Goal: Task Accomplishment & Management: Use online tool/utility

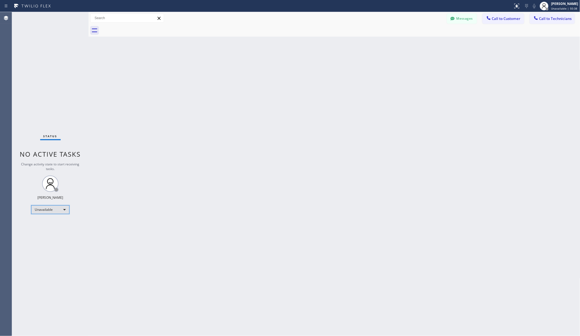
click at [59, 211] on div "Unavailable" at bounding box center [50, 209] width 38 height 9
click at [53, 223] on li "Available" at bounding box center [49, 224] width 37 height 7
click at [202, 217] on div "Back to Dashboard Change Sender ID Customers Technicians AA [PERSON_NAME] [DATE…" at bounding box center [335, 174] width 492 height 324
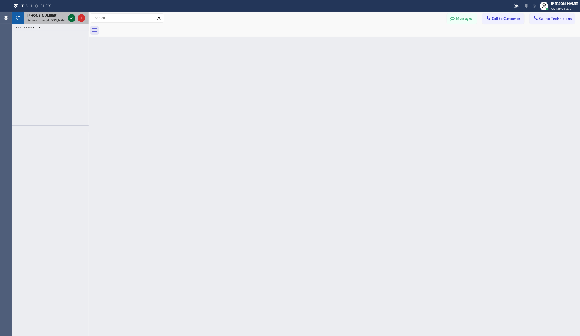
click at [73, 18] on icon at bounding box center [71, 18] width 7 height 7
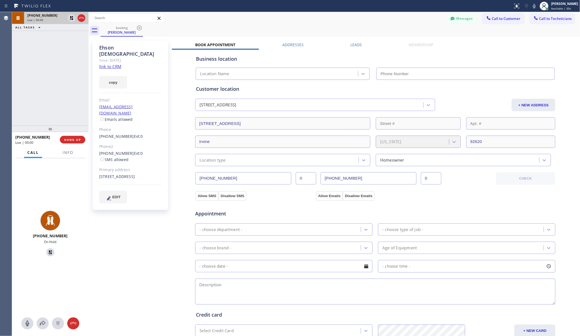
type input "[PHONE_NUMBER]"
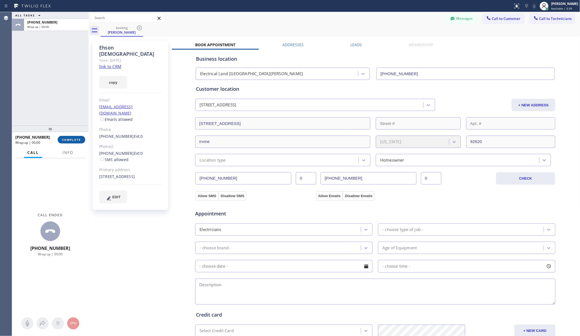
click at [74, 140] on span "COMPLETE" at bounding box center [71, 140] width 19 height 4
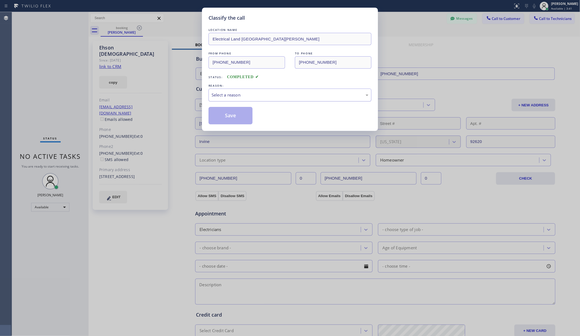
click at [289, 98] on div "Select a reason" at bounding box center [290, 95] width 157 height 6
click at [225, 114] on button "Save" at bounding box center [231, 116] width 44 height 18
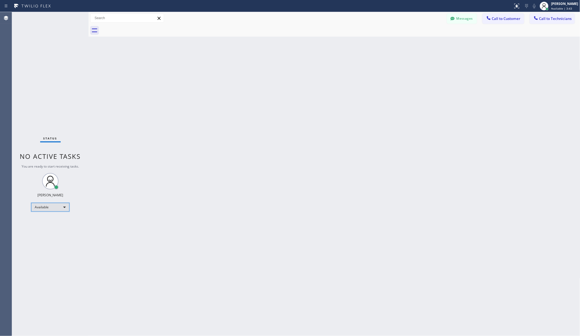
click at [53, 210] on div "Available" at bounding box center [50, 207] width 38 height 9
click at [47, 229] on li "Unavailable" at bounding box center [49, 228] width 37 height 7
click at [192, 203] on div "Back to Dashboard Change Sender ID Customers Technicians AA [PERSON_NAME] [DATE…" at bounding box center [335, 174] width 492 height 324
